Goal: Transaction & Acquisition: Obtain resource

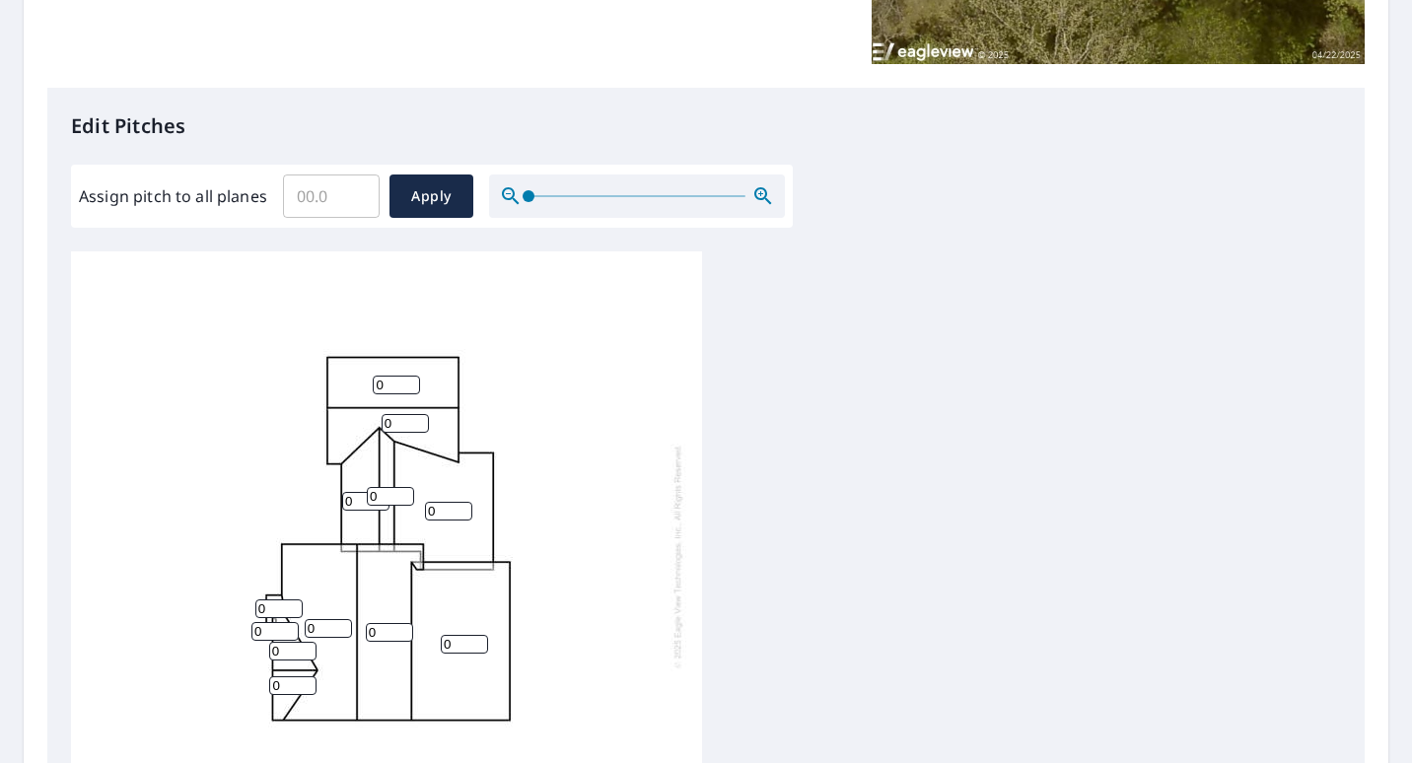
scroll to position [444, 0]
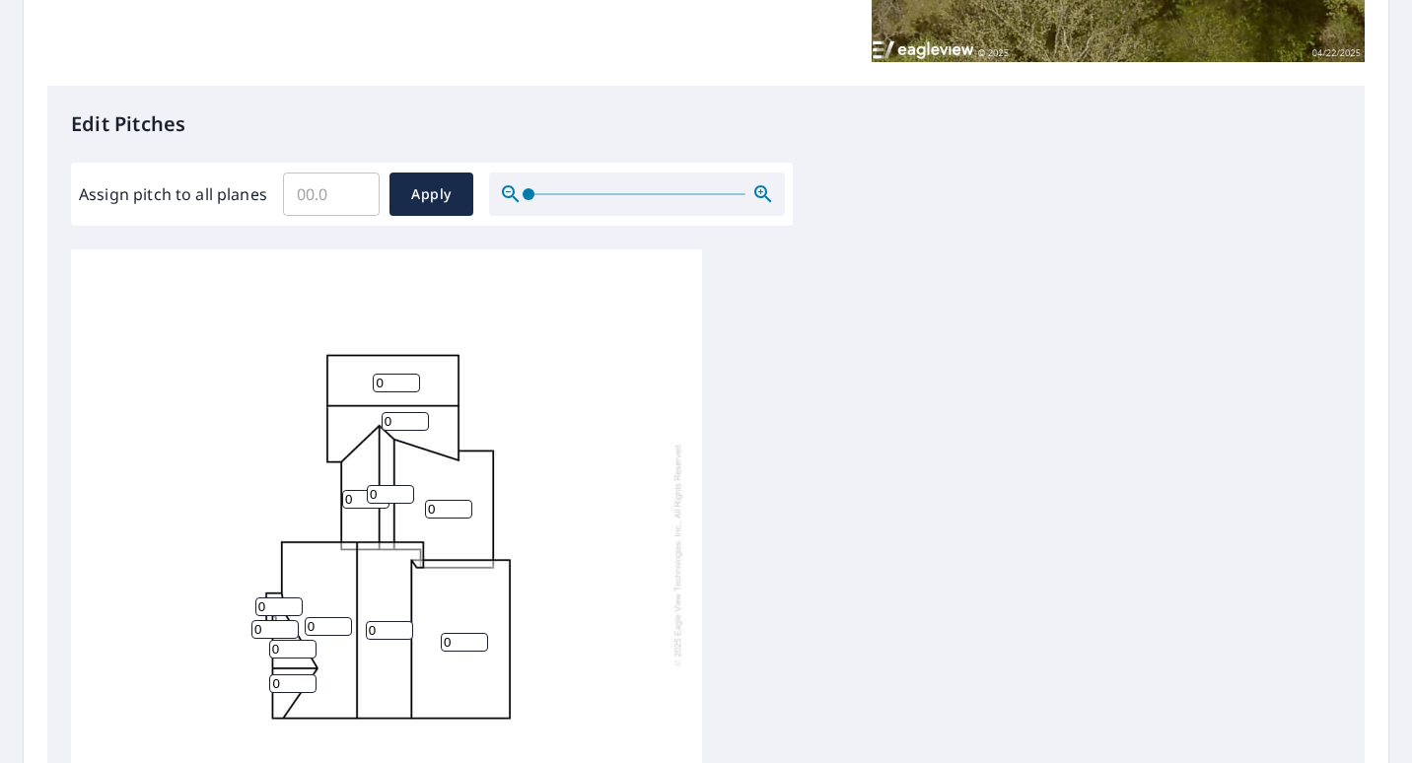
click at [710, 288] on div "0 0 0 0 0 0 0 0 0 0 0 0" at bounding box center [706, 558] width 1270 height 619
click at [401, 374] on input "0" at bounding box center [396, 383] width 47 height 19
type input "0"
type input "6"
click at [415, 412] on input "0" at bounding box center [404, 421] width 47 height 19
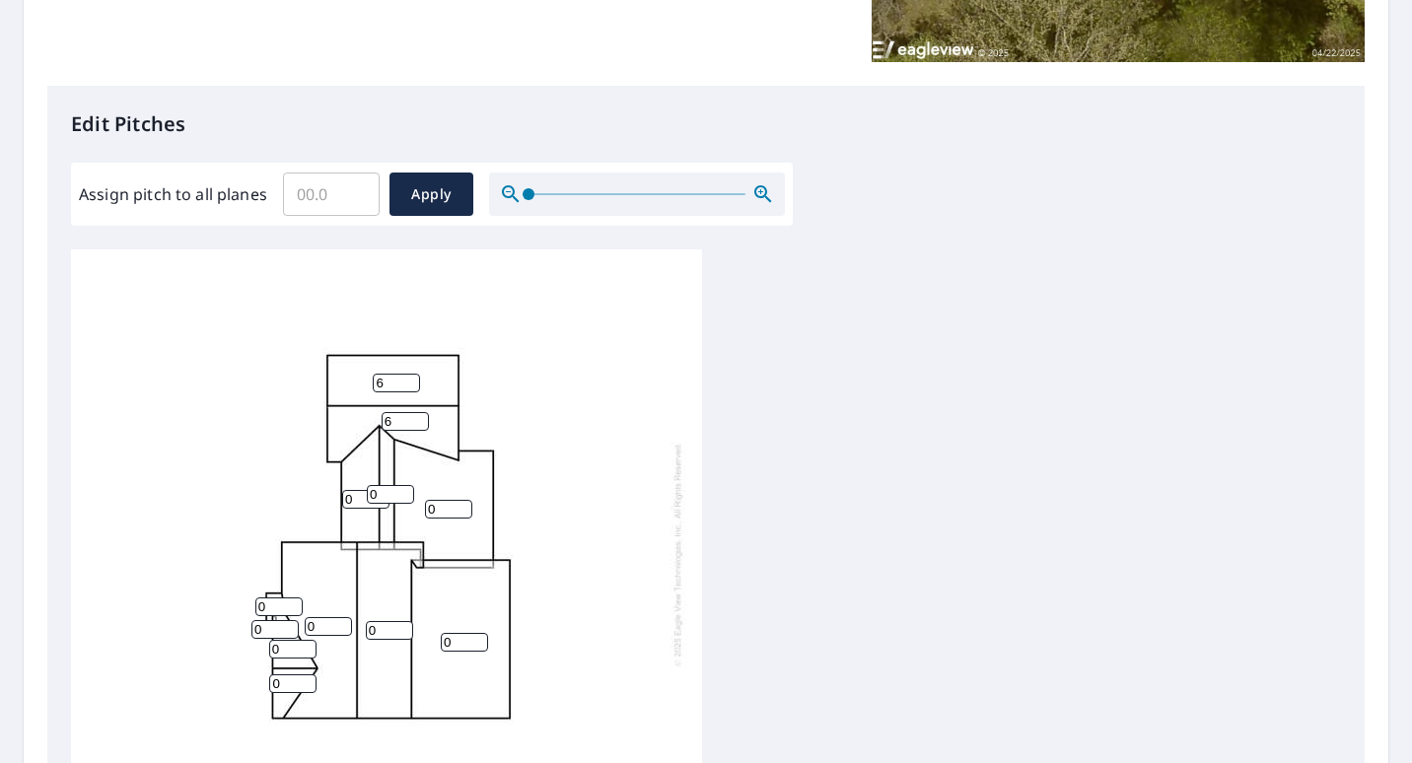
type input "6"
type input "1"
click at [405, 485] on input "1" at bounding box center [390, 494] width 47 height 19
type input "6"
click at [350, 490] on input "0" at bounding box center [365, 499] width 47 height 19
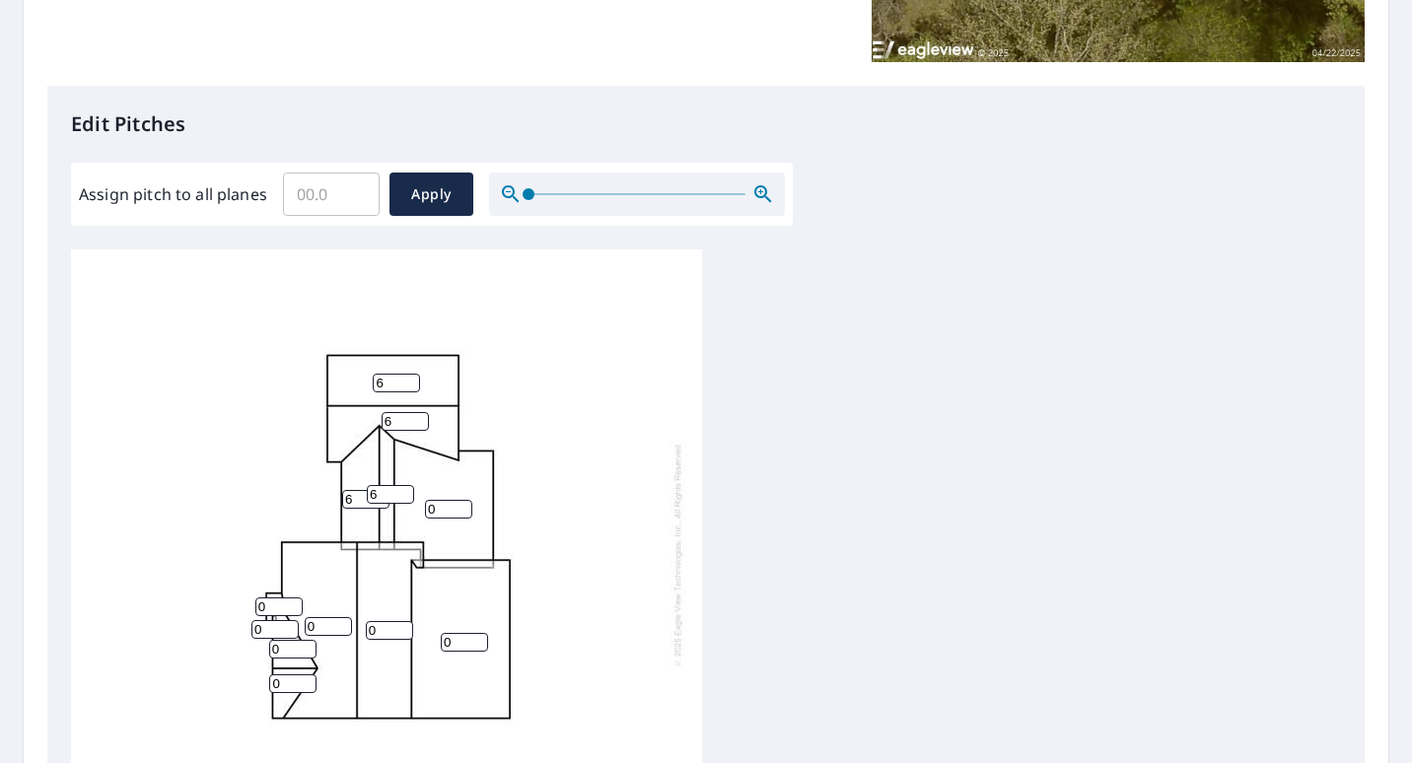
type input "6"
click at [461, 500] on input "1" at bounding box center [448, 509] width 47 height 19
type input "14"
click at [447, 633] on input "0" at bounding box center [464, 642] width 47 height 19
type input "4"
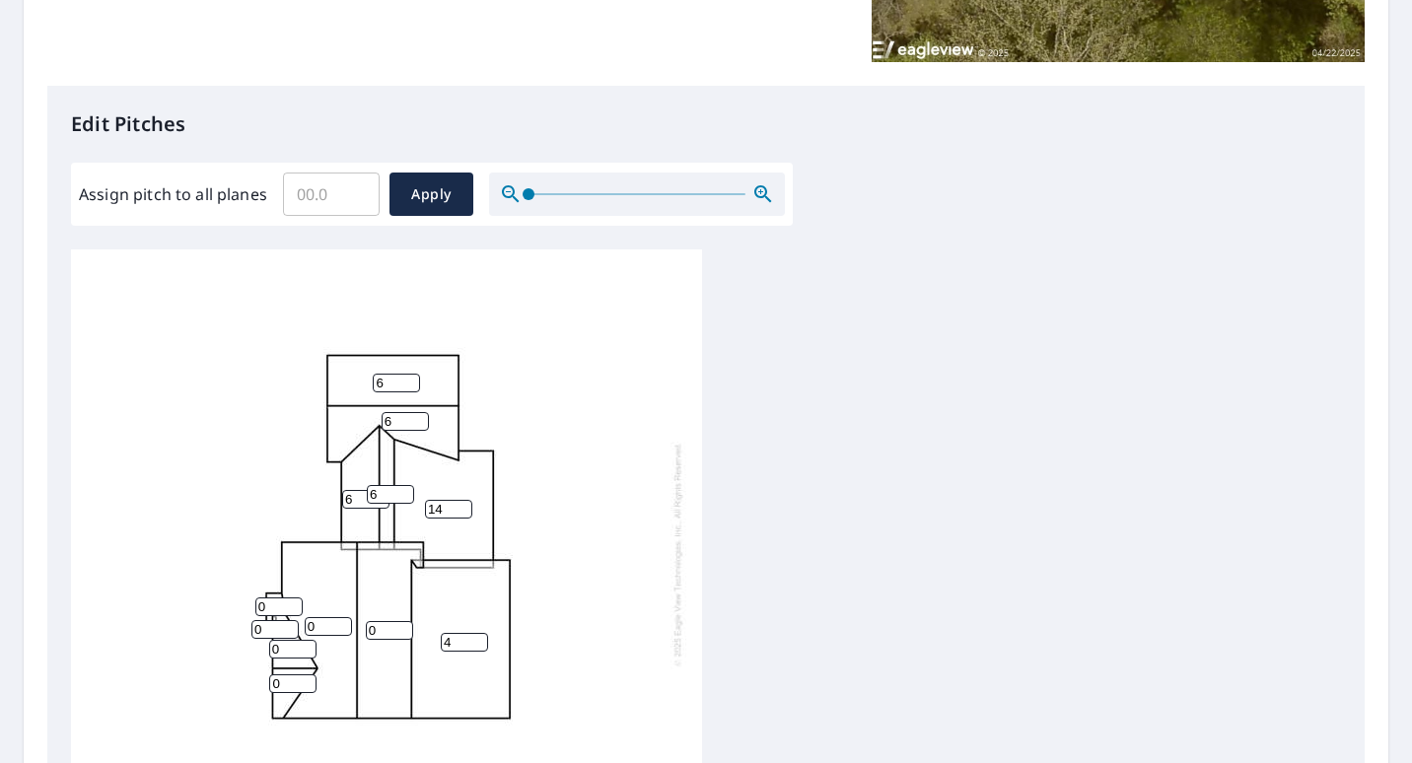
click at [373, 621] on input "0" at bounding box center [389, 630] width 47 height 19
type input "14"
click at [315, 617] on input "0" at bounding box center [328, 626] width 47 height 19
type input "14"
click at [277, 640] on input "0" at bounding box center [292, 649] width 47 height 19
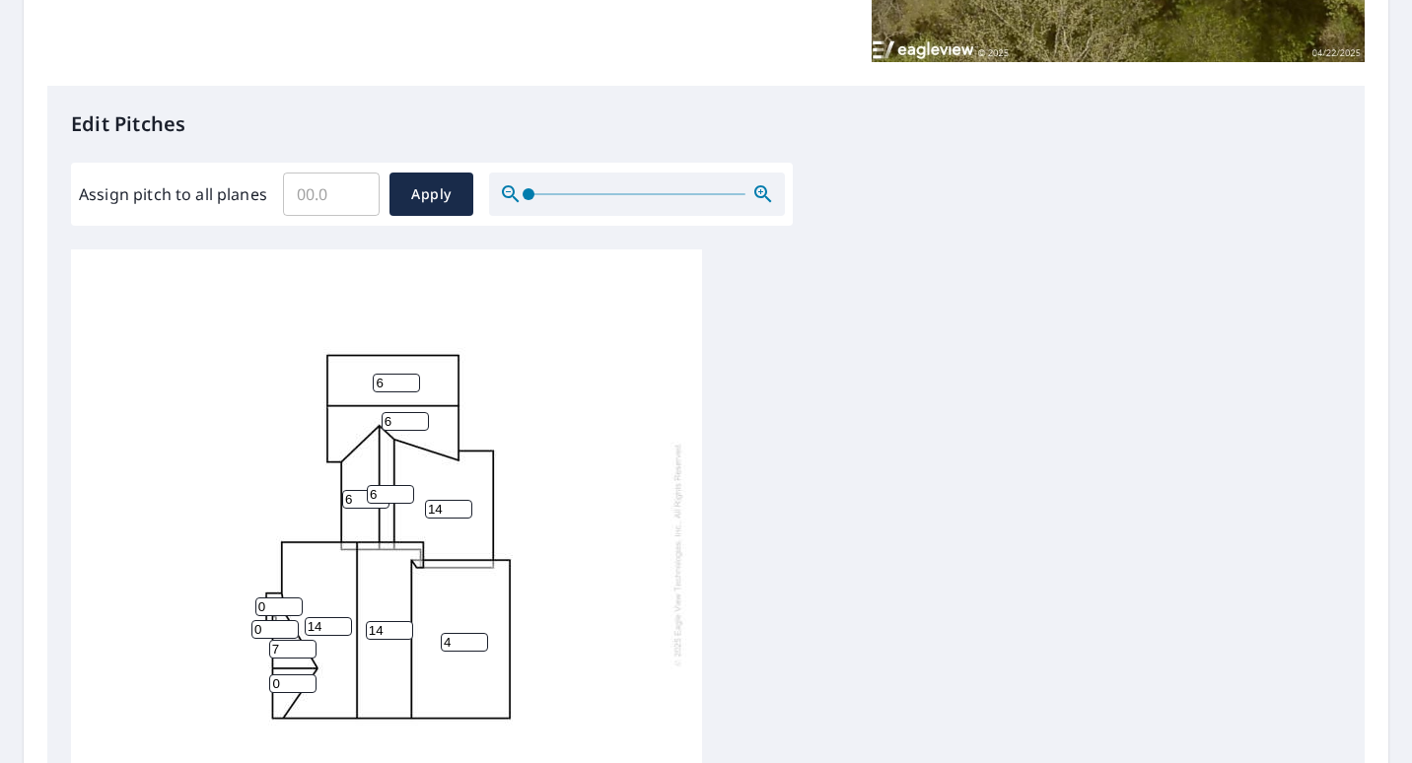
type input "7"
click at [278, 674] on input "0" at bounding box center [292, 683] width 47 height 19
type input "7"
type input "1"
click at [287, 620] on input "1" at bounding box center [274, 629] width 47 height 19
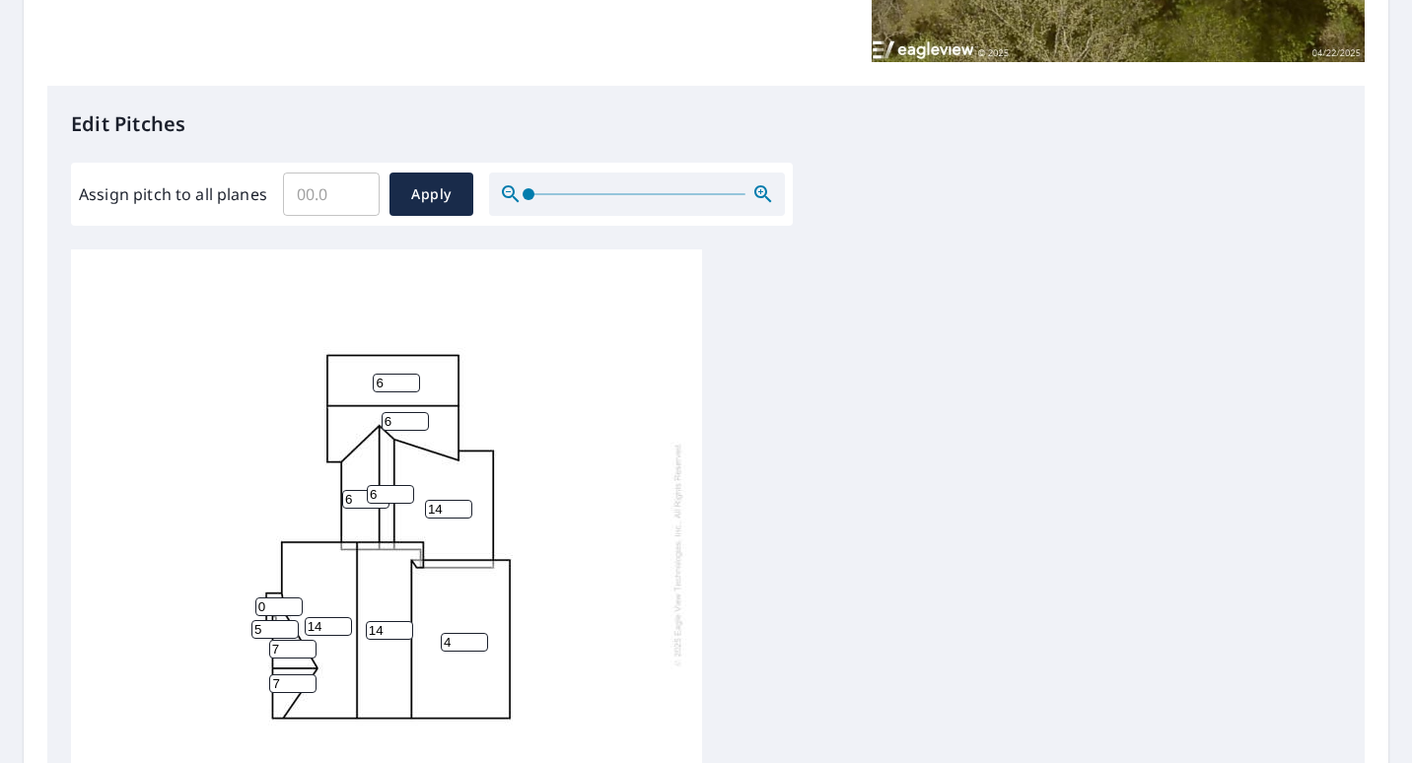
type input "5"
click at [268, 597] on input "0" at bounding box center [278, 606] width 47 height 19
type input "5"
click at [436, 195] on span "Apply" at bounding box center [431, 194] width 52 height 25
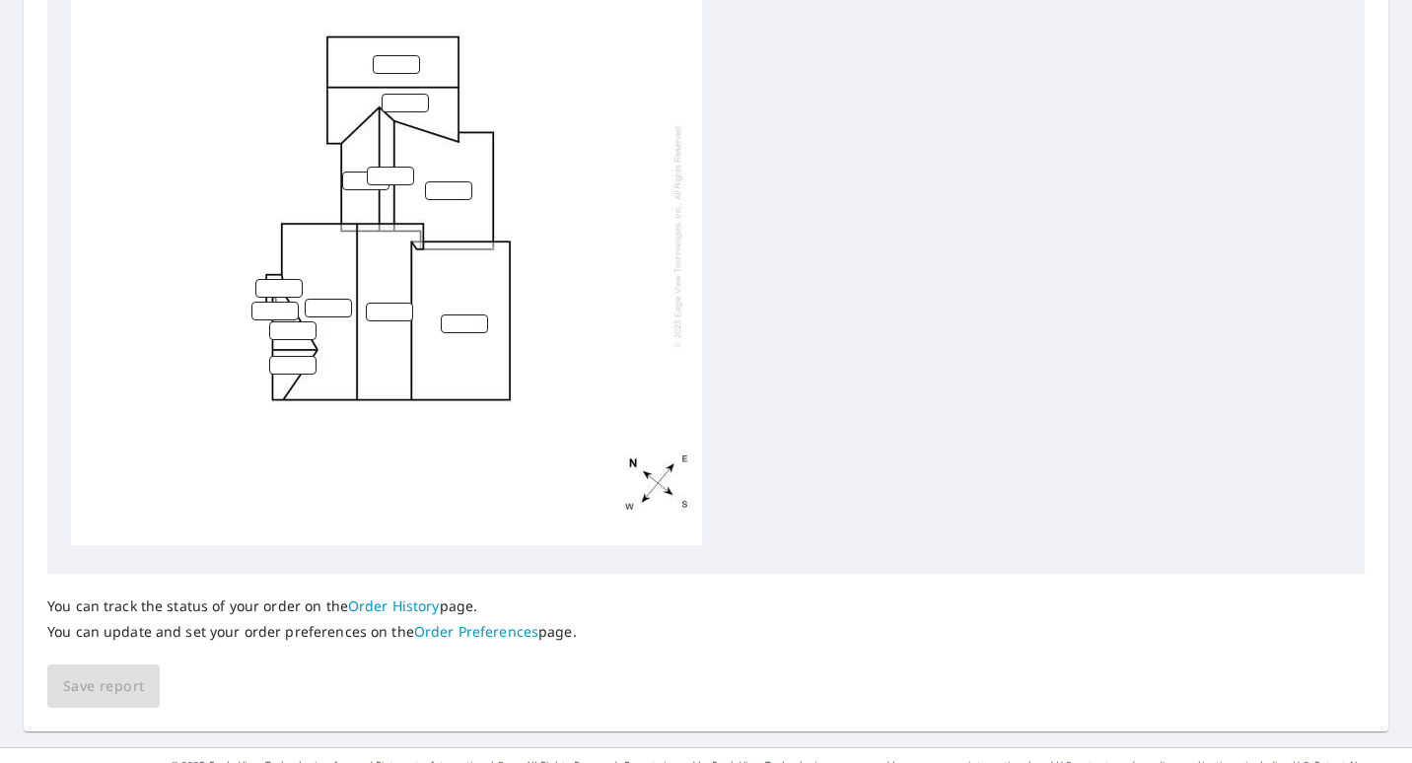
scroll to position [796, 0]
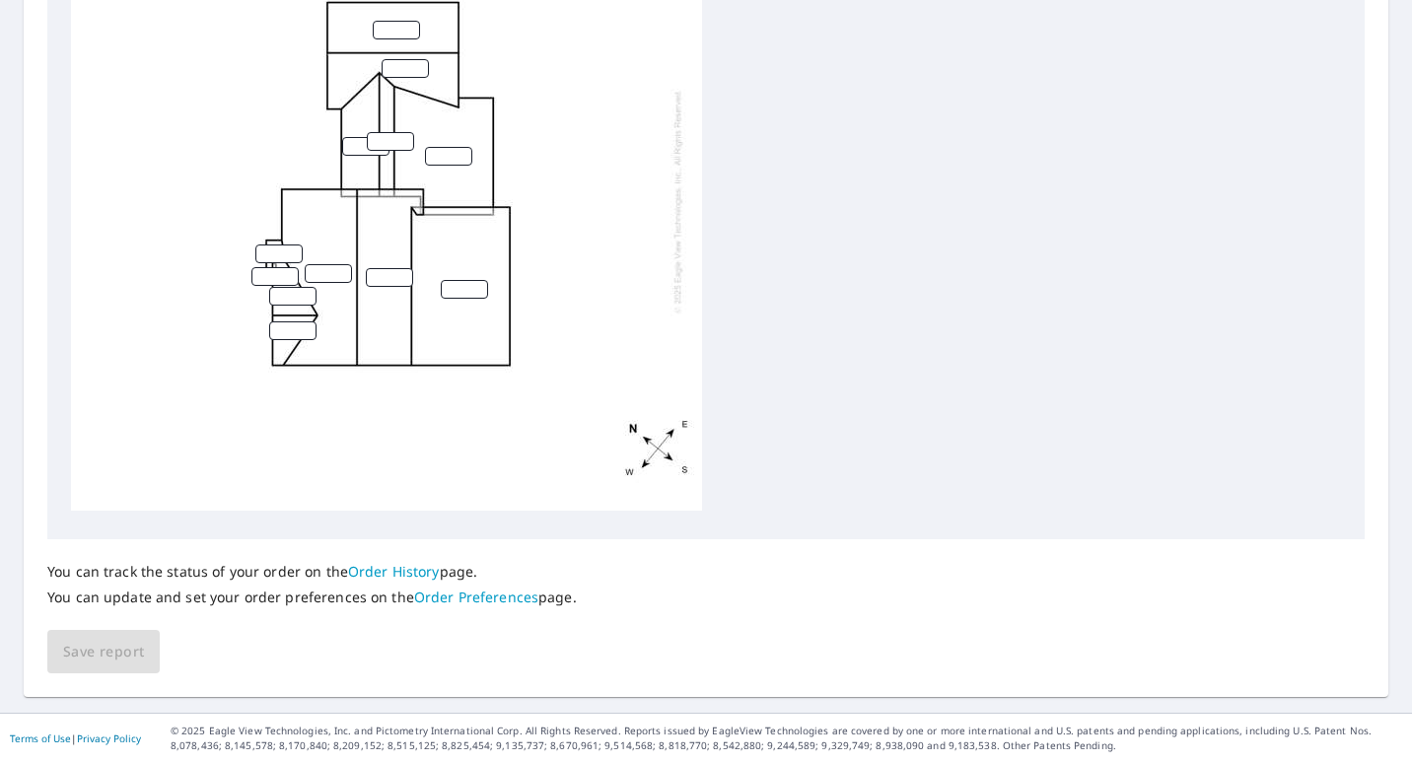
click at [130, 652] on div "You can track the status of your order on the Order History page. You can updat…" at bounding box center [705, 606] width 1317 height 135
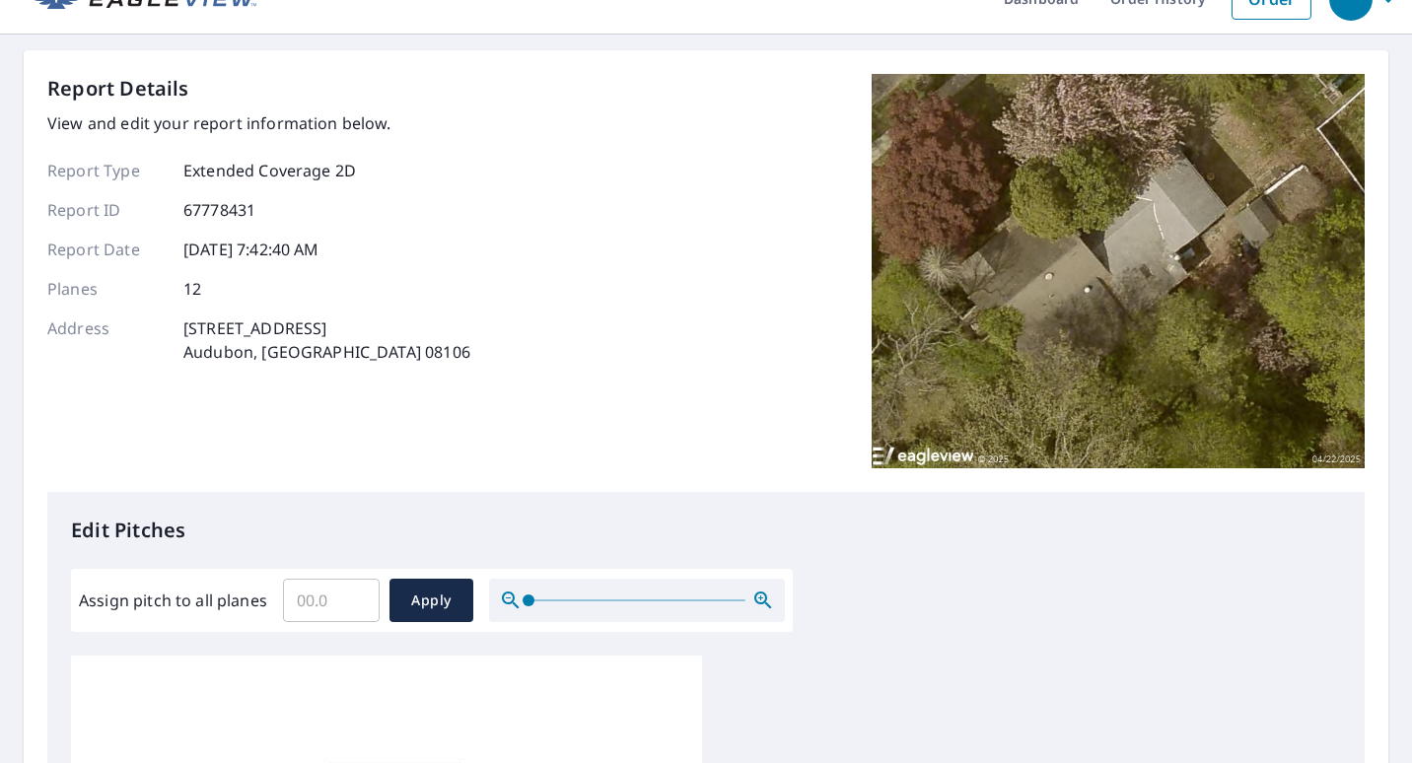
scroll to position [0, 0]
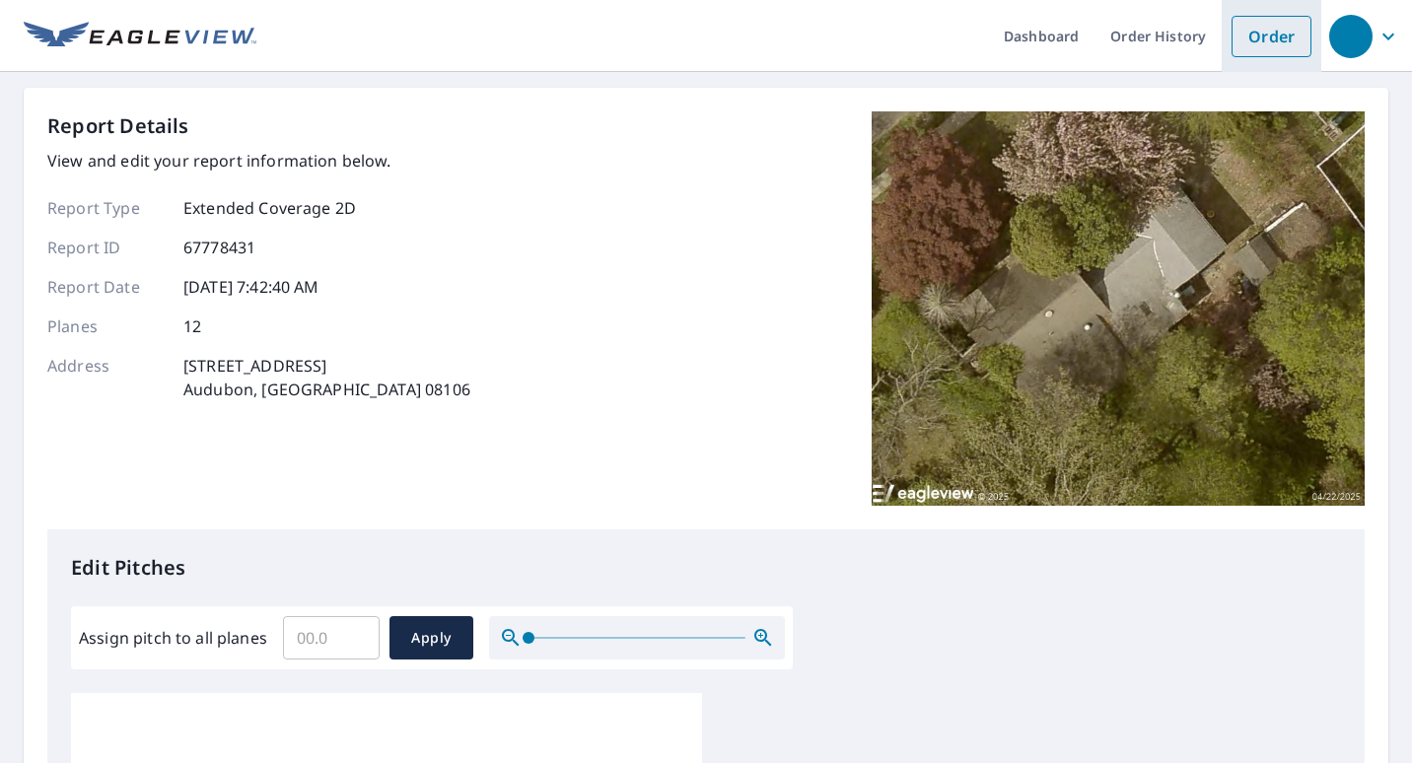
click at [1261, 26] on link "Order" at bounding box center [1271, 36] width 80 height 41
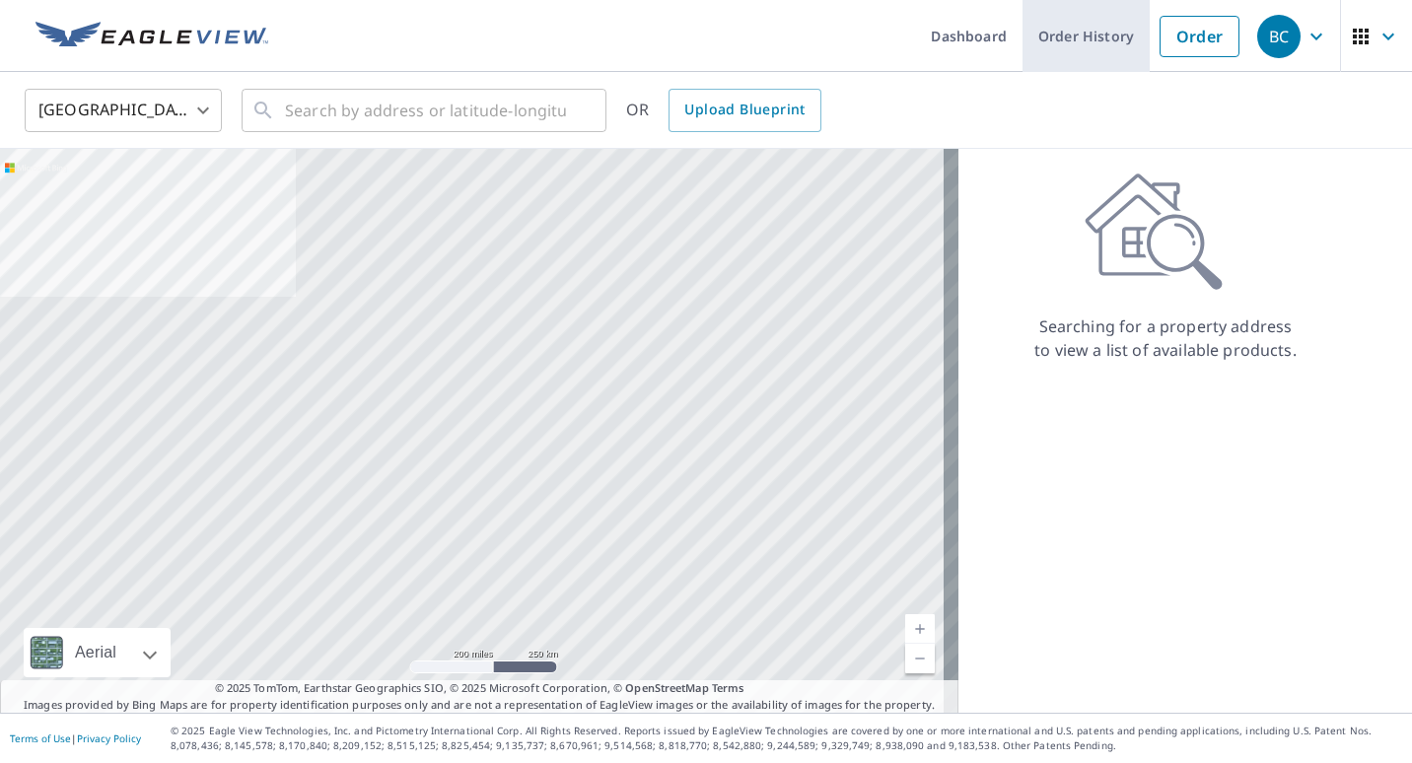
click at [1075, 40] on link "Order History" at bounding box center [1085, 36] width 127 height 72
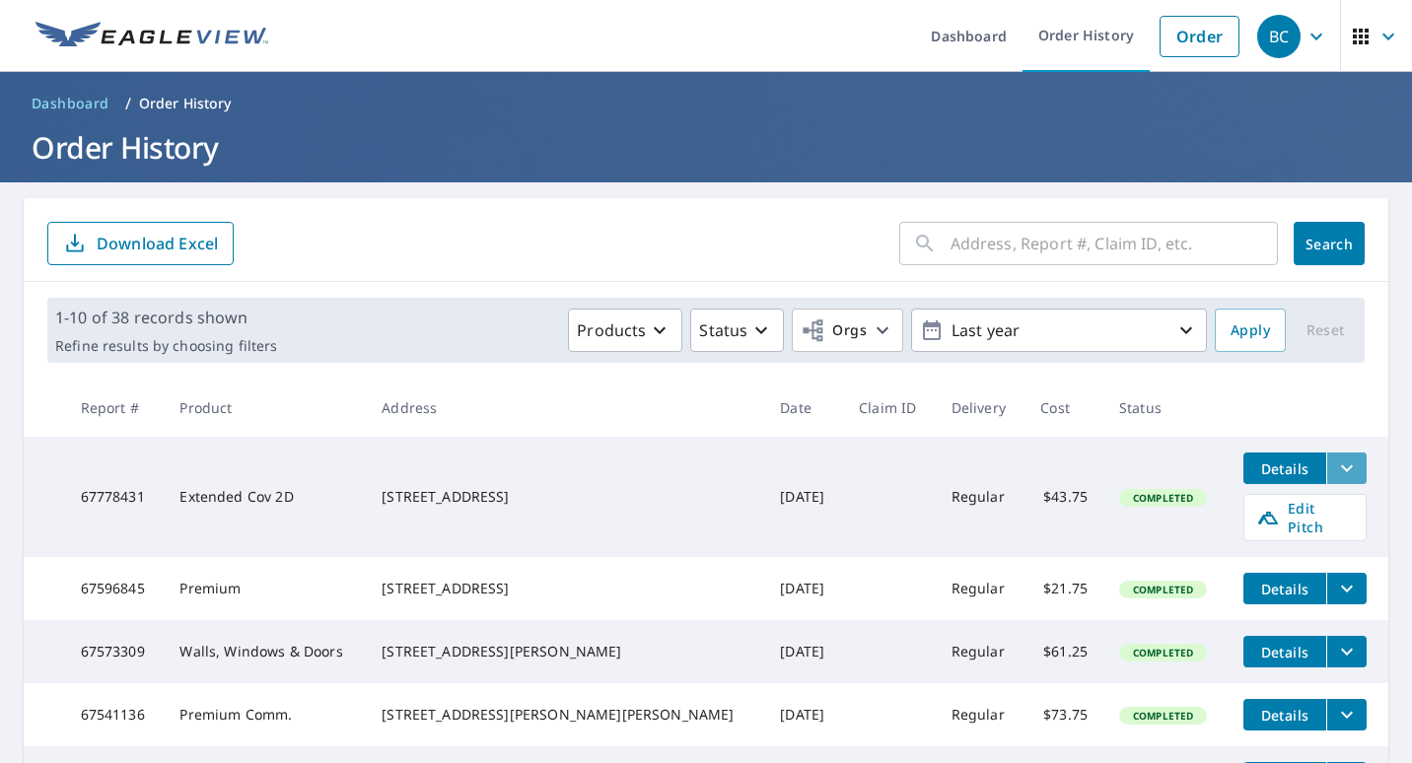
click at [1335, 467] on icon "filesDropdownBtn-67778431" at bounding box center [1347, 468] width 24 height 24
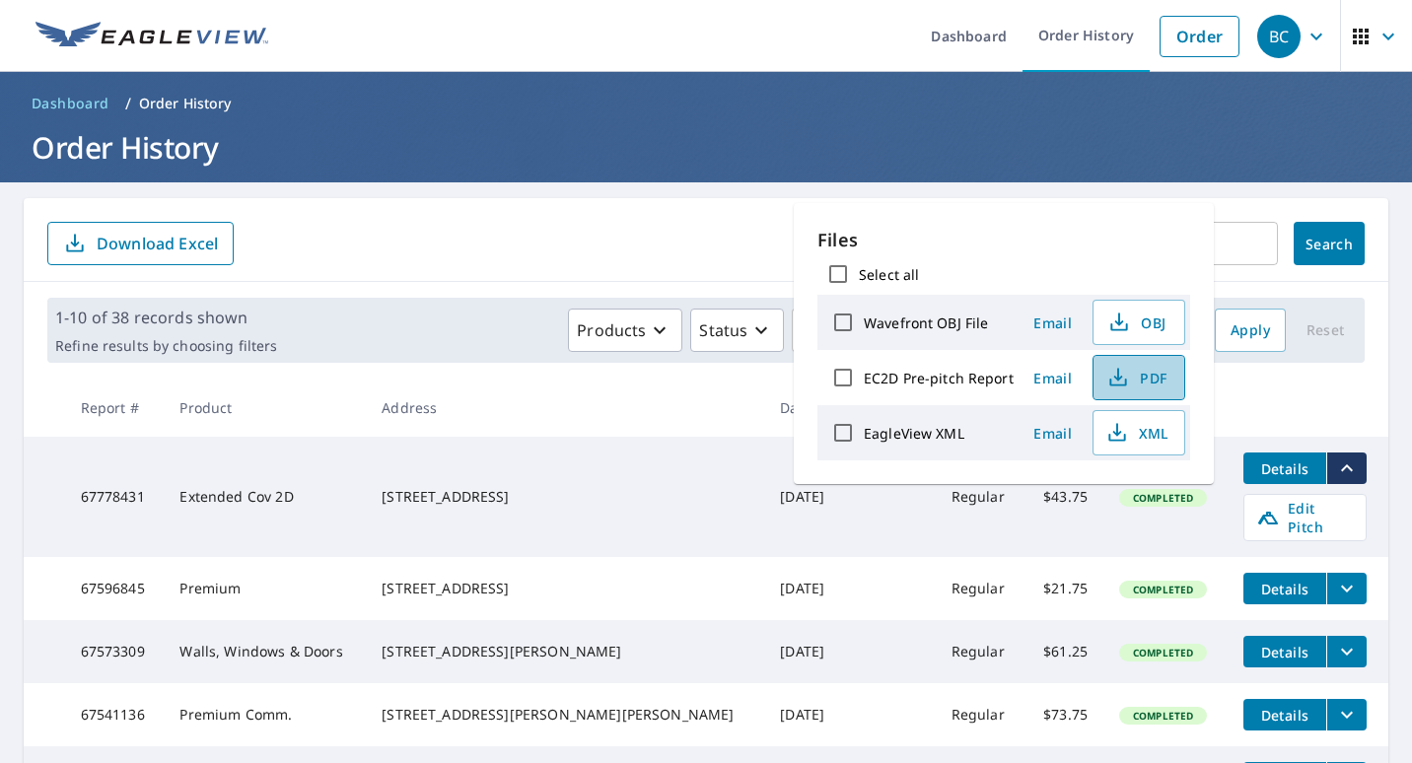
click at [1150, 374] on span "PDF" at bounding box center [1136, 378] width 63 height 24
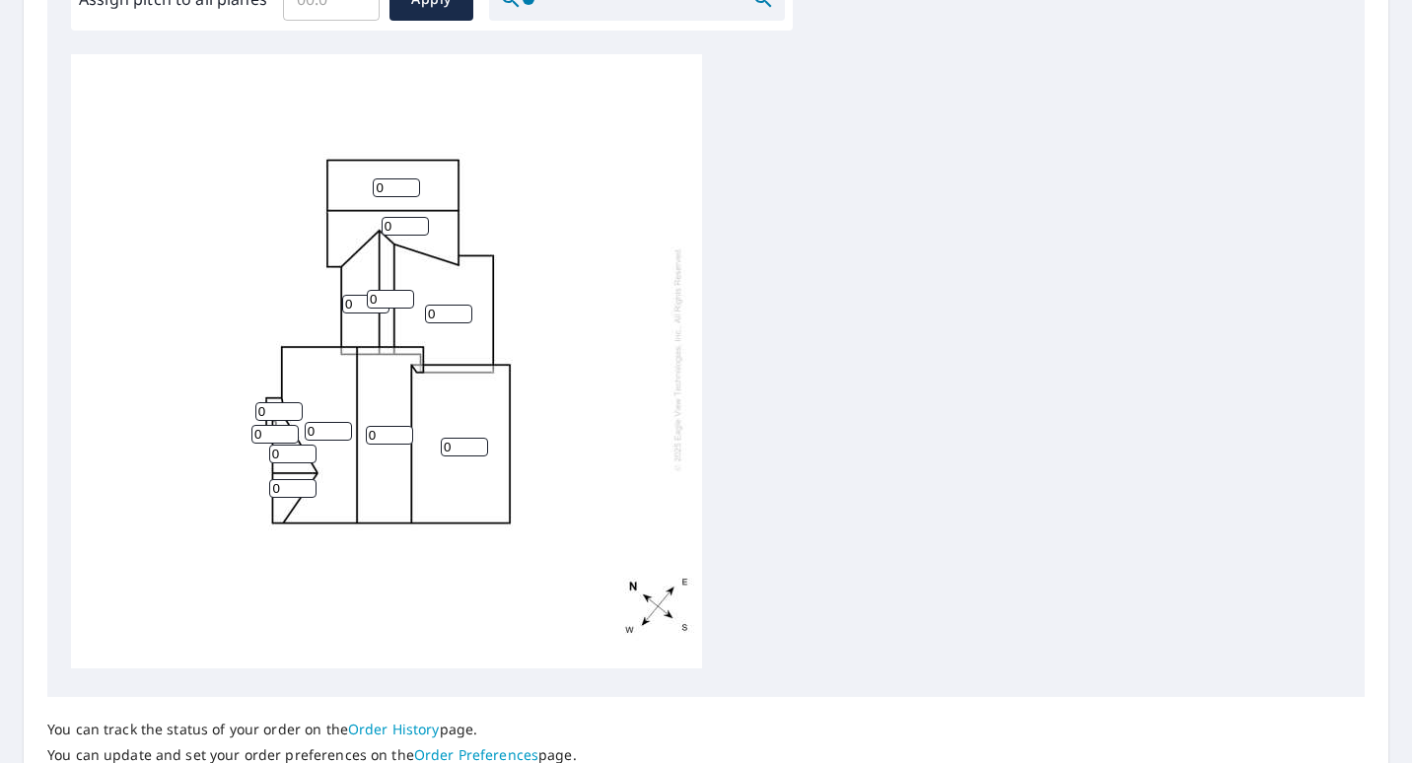
scroll to position [796, 0]
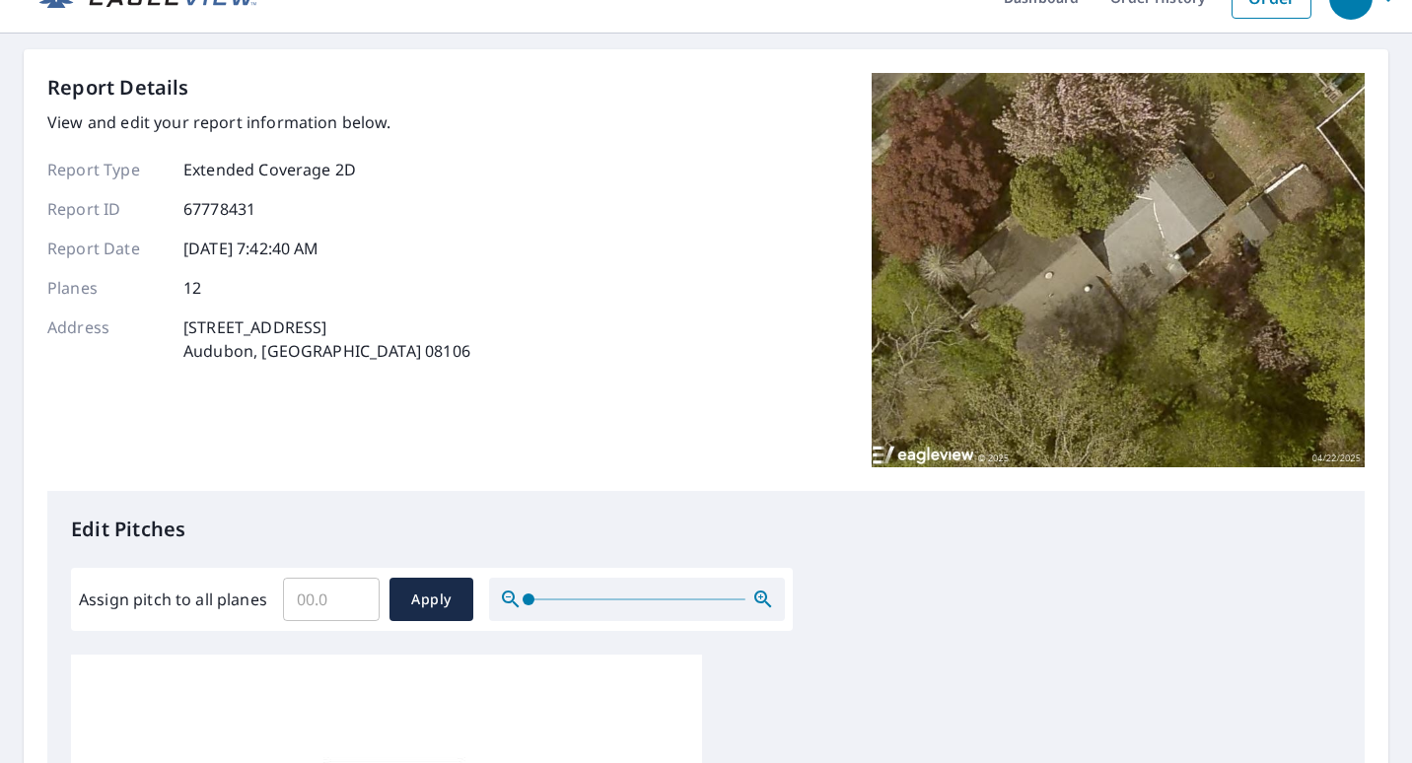
scroll to position [0, 0]
